Goal: Communication & Community: Answer question/provide support

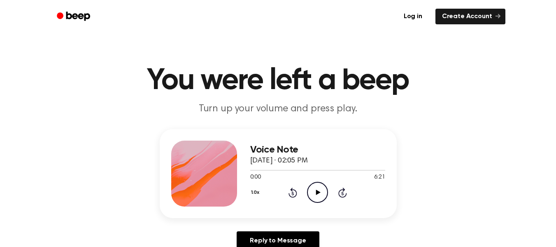
click at [328, 195] on icon "Play Audio" at bounding box center [317, 192] width 21 height 21
click at [328, 195] on icon "Pause Audio" at bounding box center [317, 192] width 21 height 21
click at [323, 193] on icon "Play Audio" at bounding box center [317, 192] width 21 height 21
click at [322, 193] on icon "Pause Audio" at bounding box center [317, 192] width 21 height 21
click at [314, 194] on icon "Play Audio" at bounding box center [317, 192] width 21 height 21
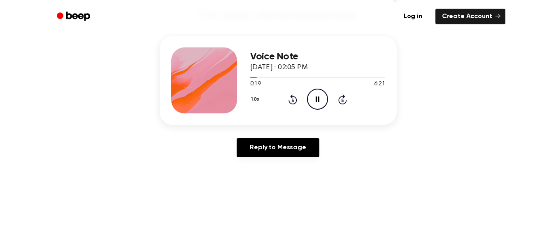
scroll to position [101, 0]
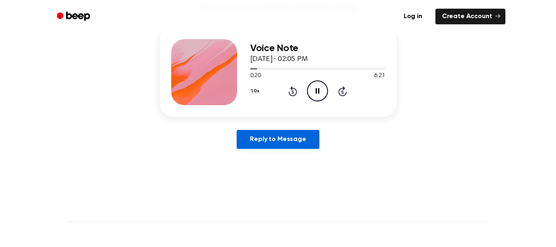
click at [284, 142] on link "Reply to Message" at bounding box center [278, 139] width 82 height 19
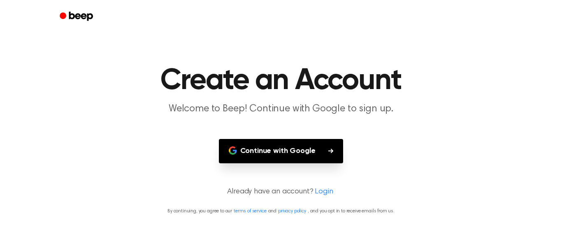
click at [302, 155] on button "Continue with Google" at bounding box center [281, 151] width 125 height 24
